Goal: Navigation & Orientation: Find specific page/section

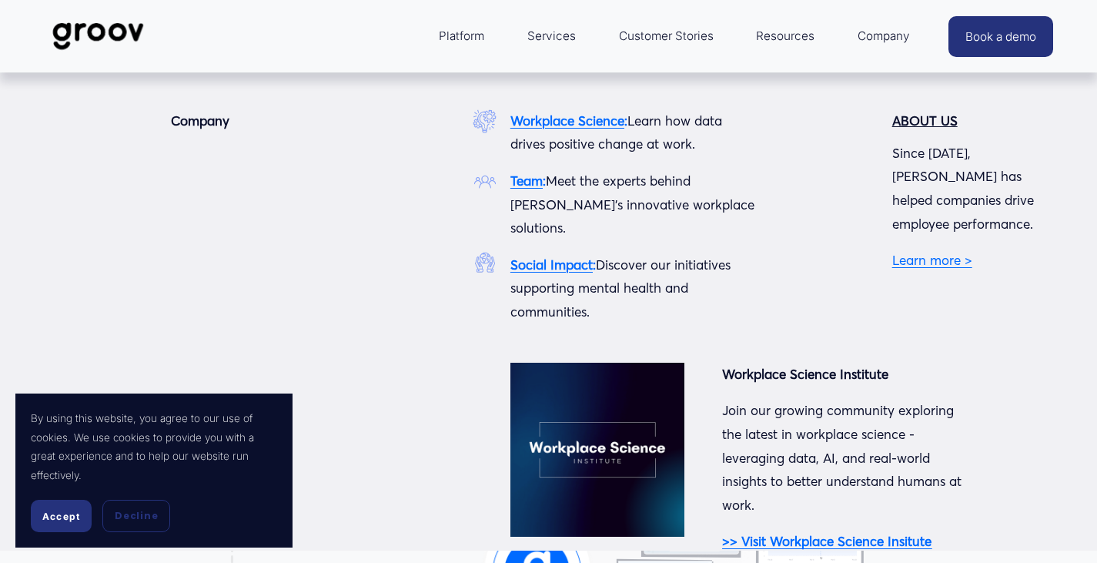
click at [885, 37] on span "Company" at bounding box center [884, 36] width 52 height 22
click at [531, 183] on strong "Team" at bounding box center [527, 180] width 32 height 16
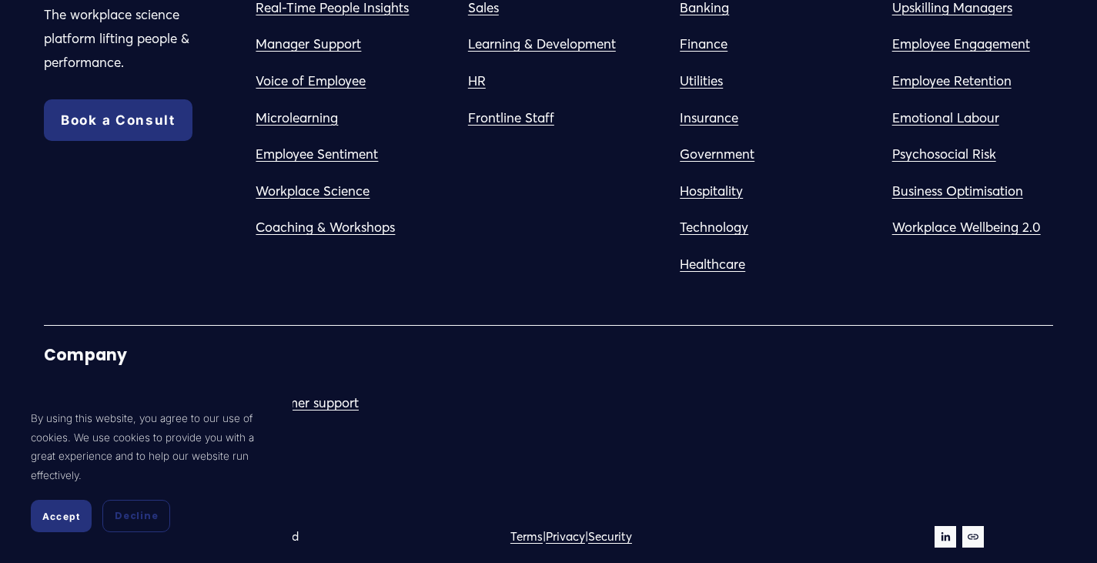
scroll to position [2897, 0]
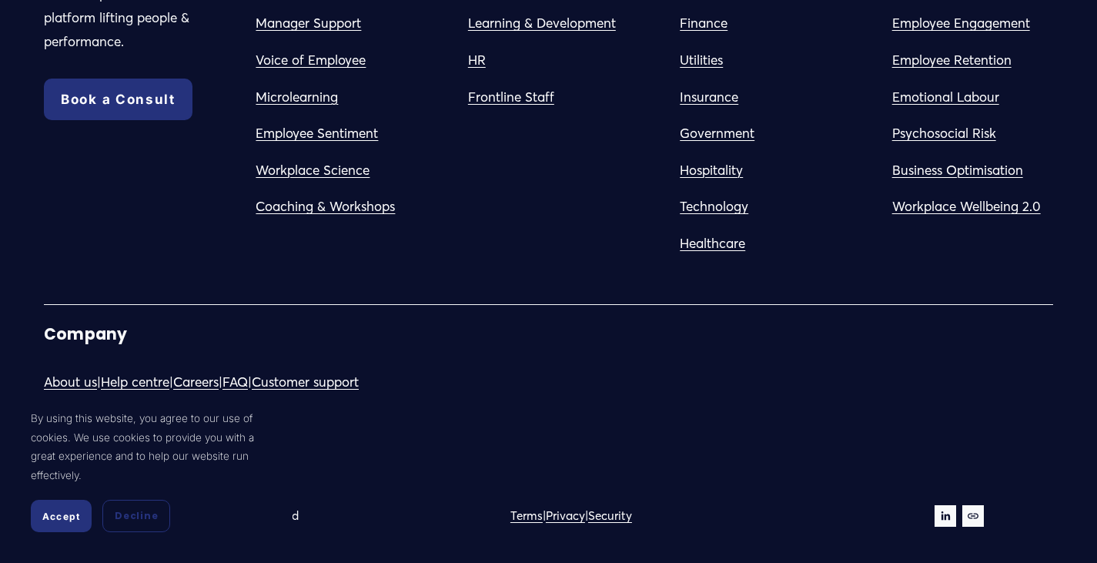
click at [215, 378] on link "Careers" at bounding box center [195, 382] width 45 height 24
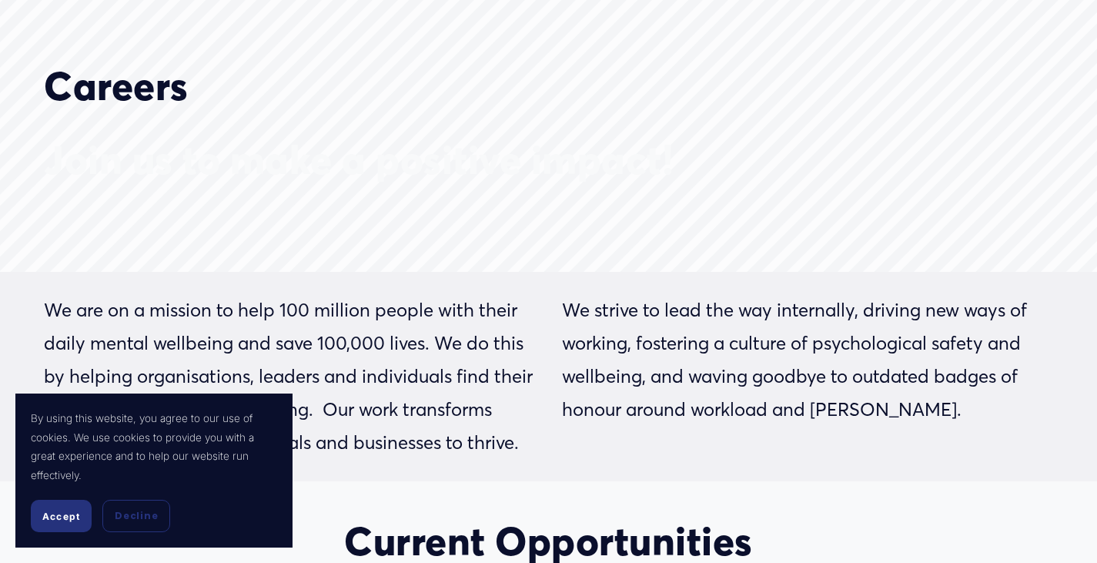
scroll to position [154, 0]
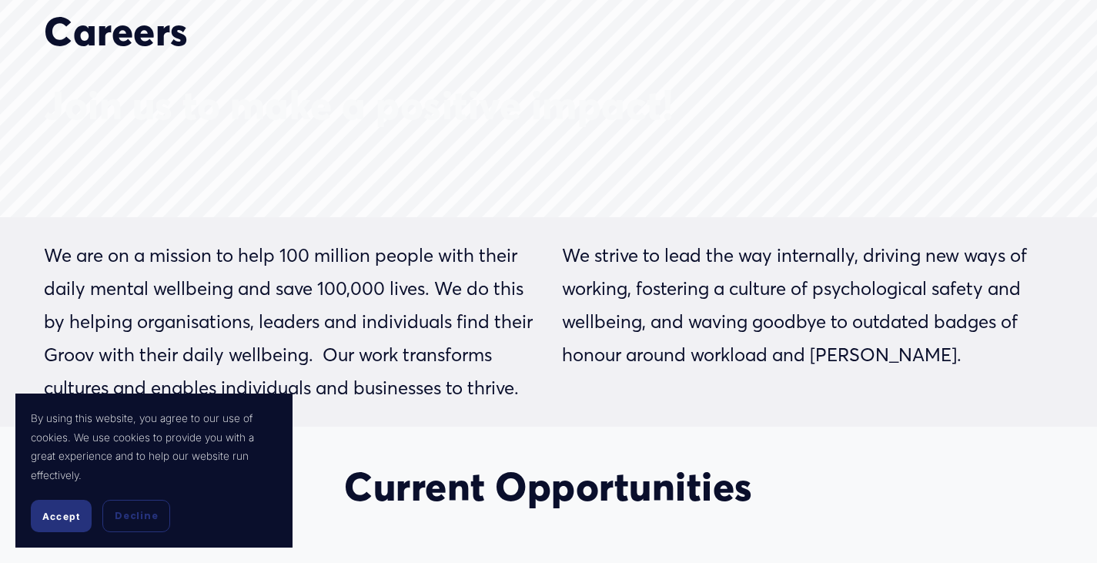
click at [53, 514] on span "Accept" at bounding box center [61, 517] width 38 height 12
